Goal: Check status: Check status

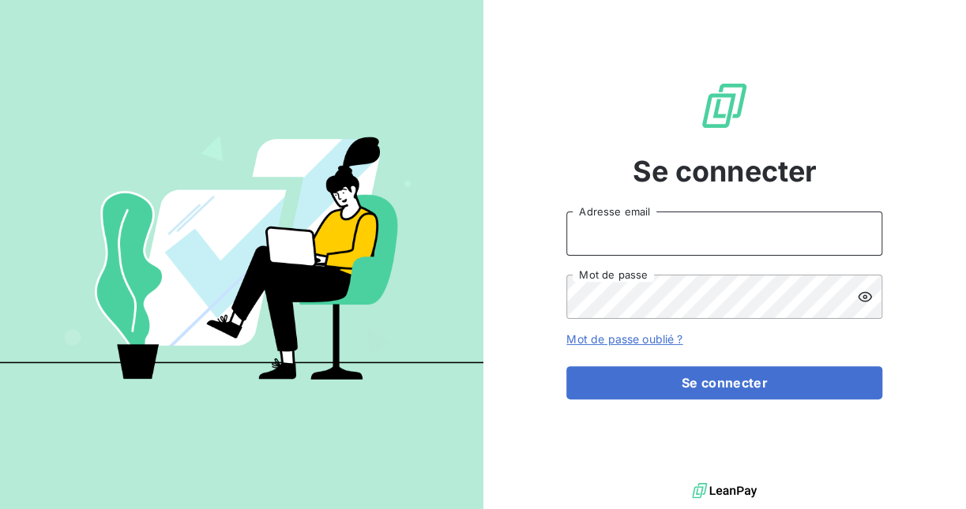
type input "[EMAIL_ADDRESS][DOMAIN_NAME]"
click at [679, 229] on input "[EMAIL_ADDRESS][DOMAIN_NAME]" at bounding box center [724, 234] width 316 height 44
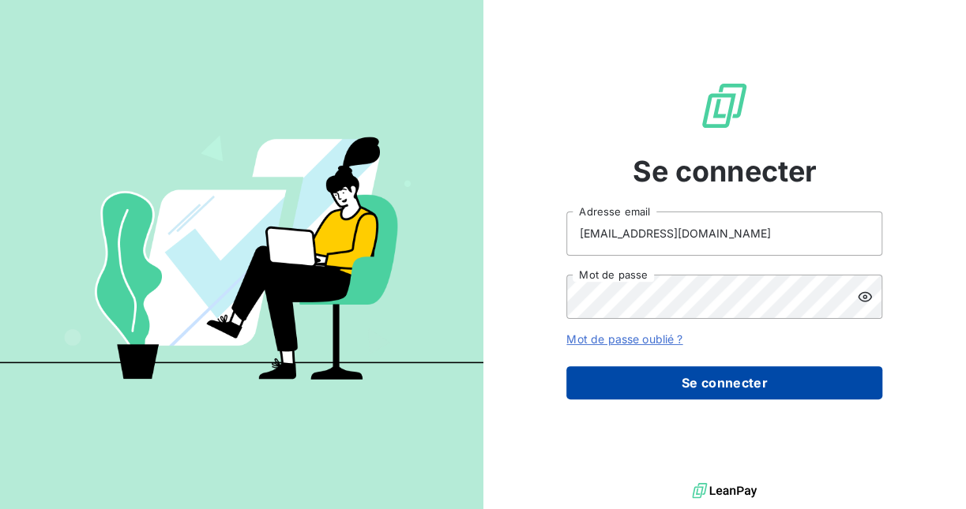
click at [709, 378] on button "Se connecter" at bounding box center [724, 382] width 316 height 33
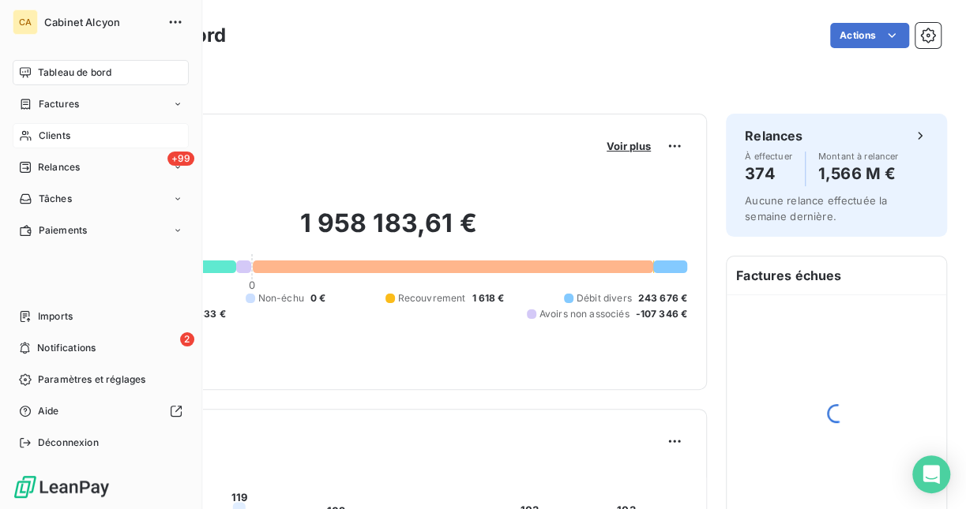
click at [69, 141] on span "Clients" at bounding box center [55, 136] width 32 height 14
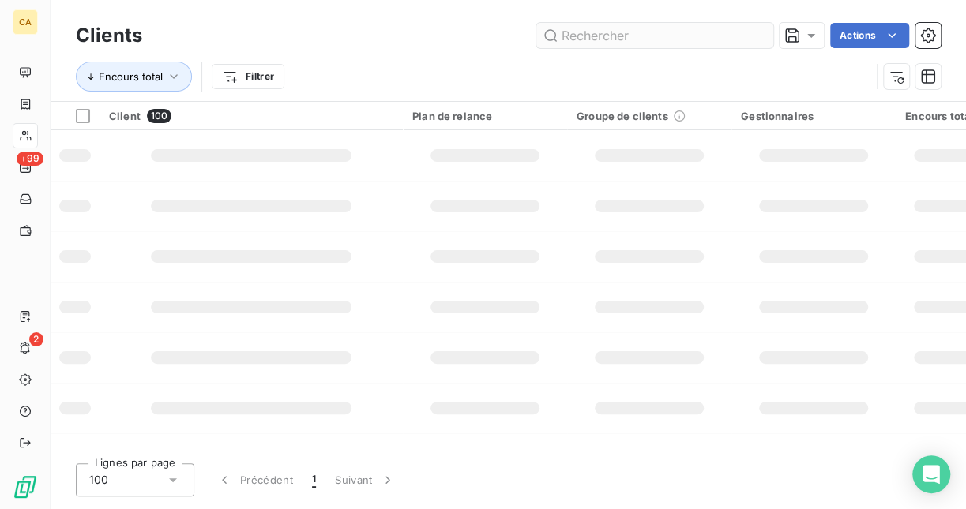
click at [633, 31] on input "text" at bounding box center [654, 35] width 237 height 25
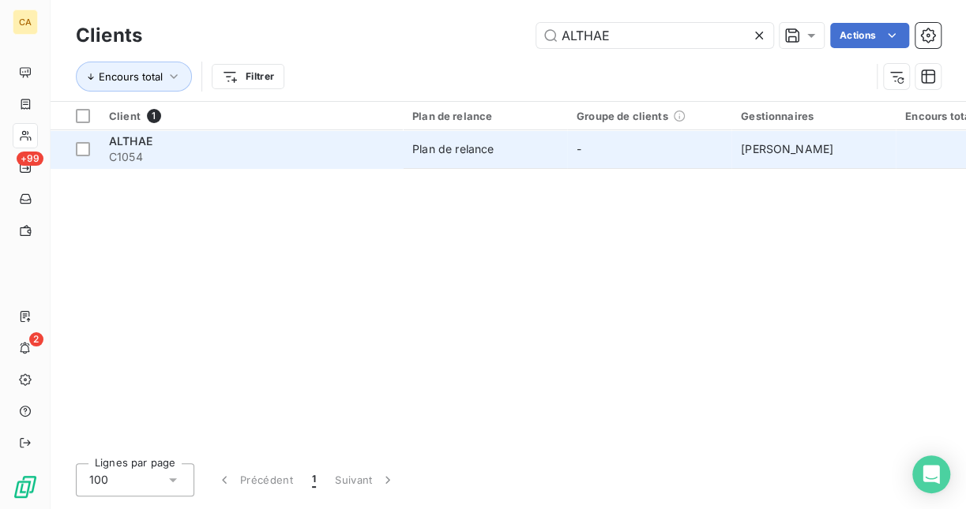
type input "ALTHAE"
click at [204, 152] on span "C1054" at bounding box center [251, 157] width 284 height 16
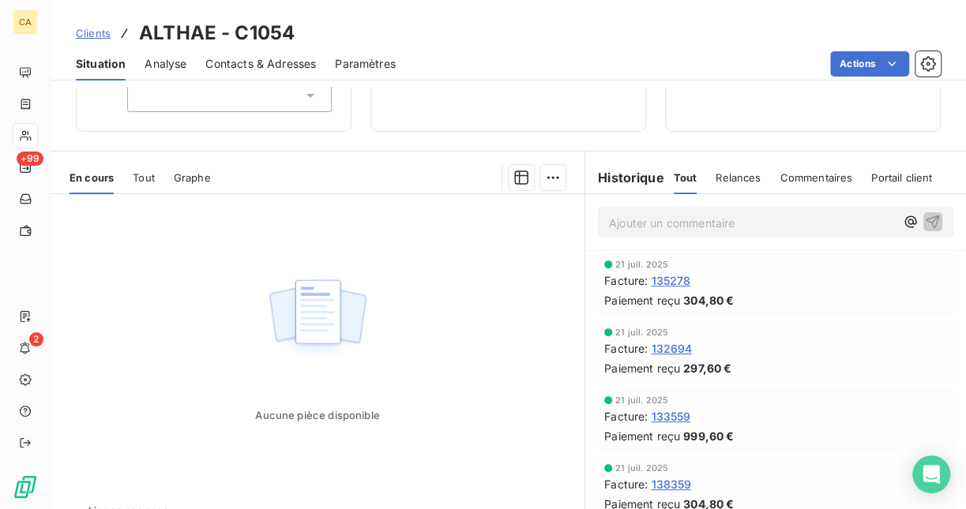
click at [445, 321] on div "Aucune pièce disponible" at bounding box center [318, 346] width 534 height 304
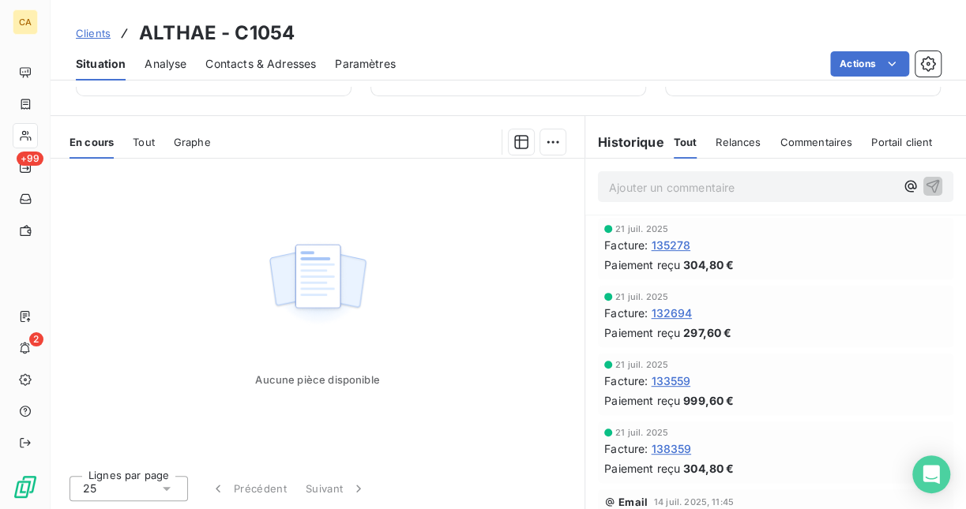
click at [140, 140] on span "Tout" at bounding box center [144, 142] width 22 height 13
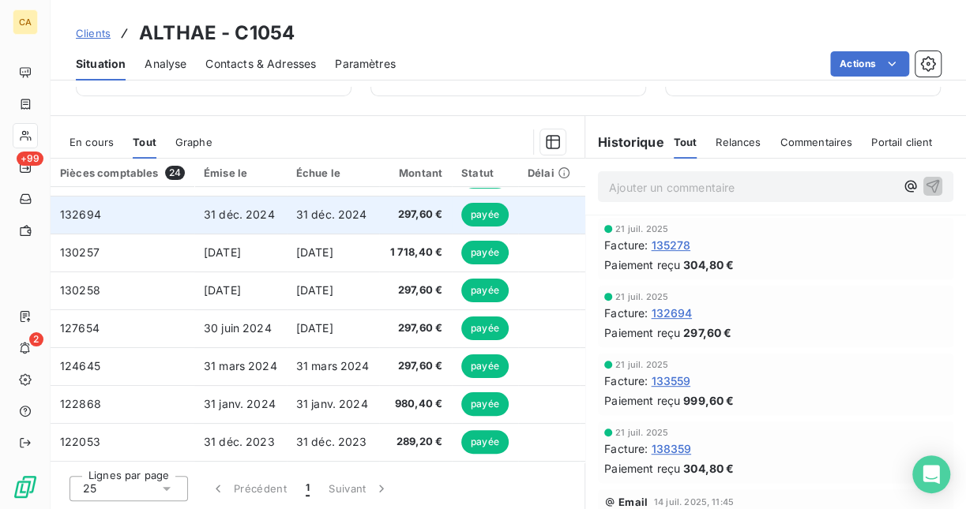
scroll to position [0, 0]
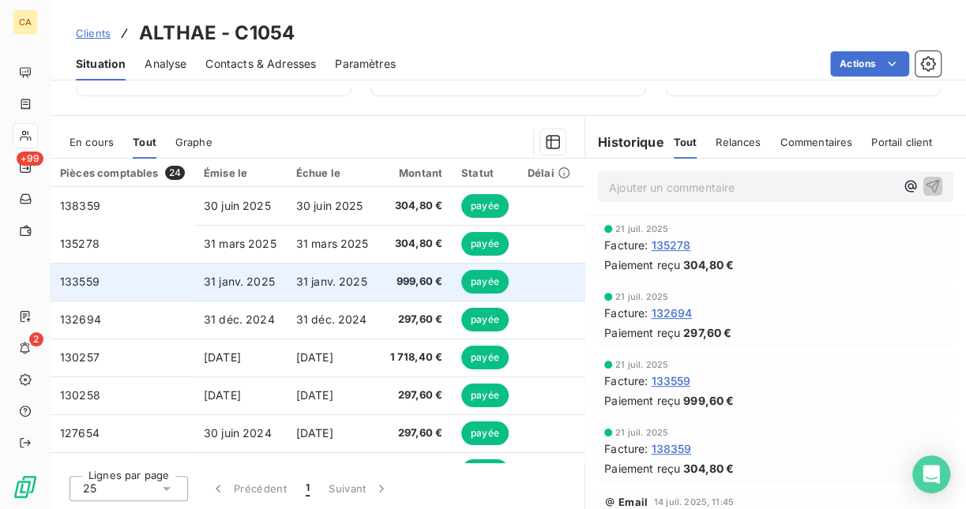
click at [330, 279] on span "31 janv. 2025" at bounding box center [331, 281] width 71 height 13
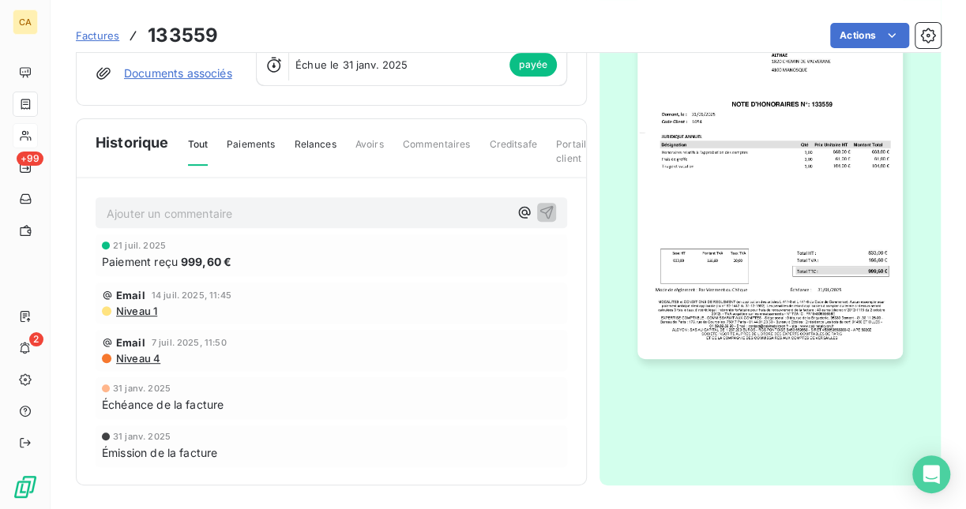
scroll to position [151, 0]
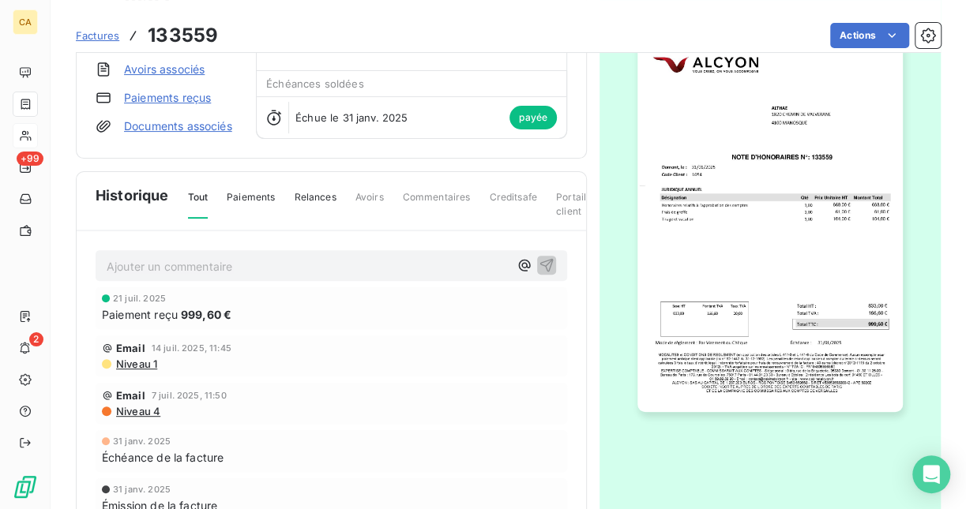
click at [199, 302] on div "21 juil. 2025 Paiement reçu 999,60 €" at bounding box center [331, 308] width 459 height 29
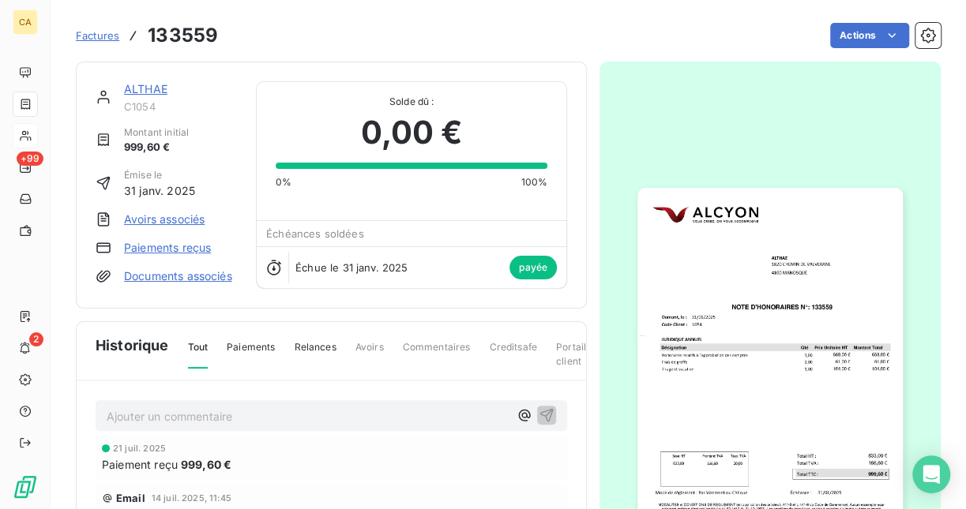
click at [255, 343] on span "Paiements" at bounding box center [251, 353] width 48 height 27
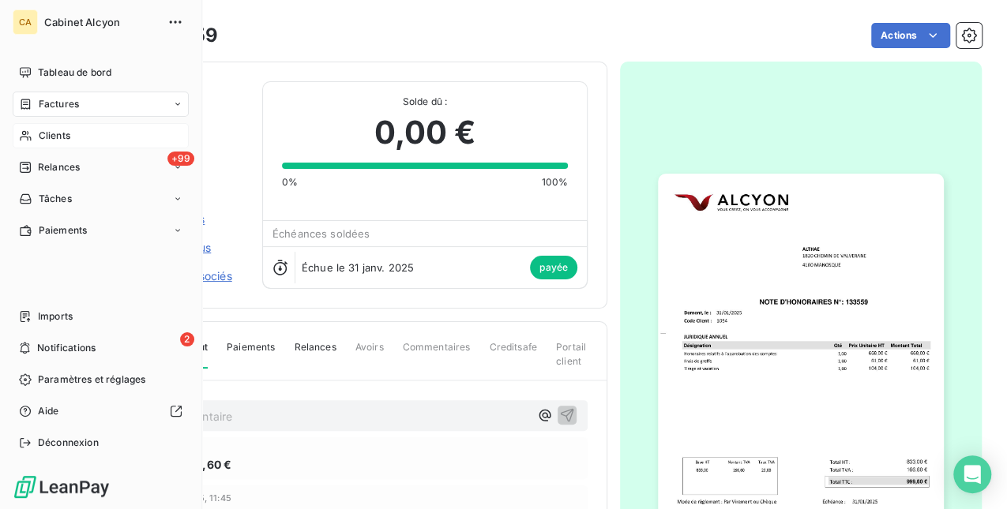
click at [114, 131] on div "Clients" at bounding box center [101, 135] width 176 height 25
